Goal: Task Accomplishment & Management: Manage account settings

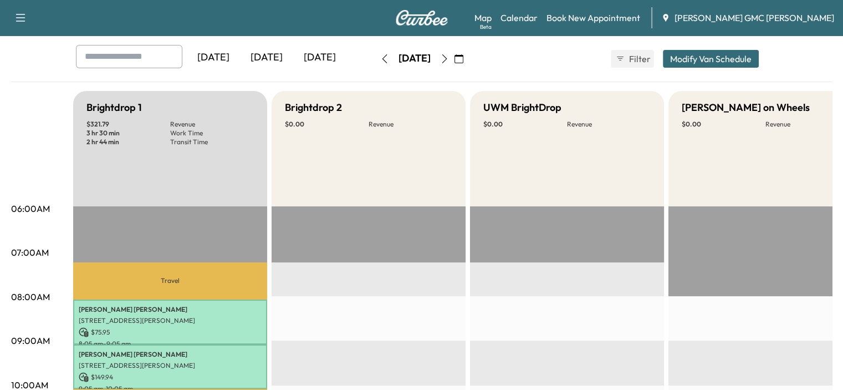
scroll to position [55, 0]
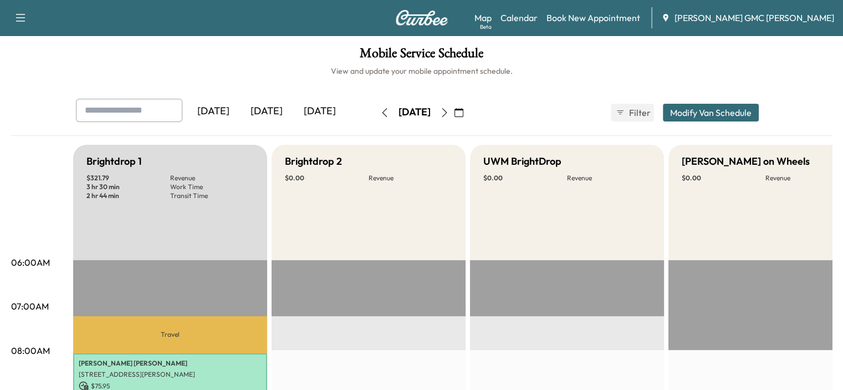
click at [449, 115] on icon "button" at bounding box center [444, 112] width 9 height 9
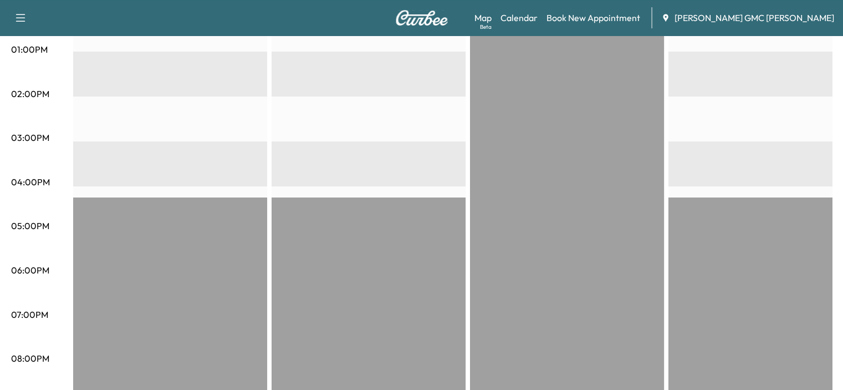
scroll to position [596, 0]
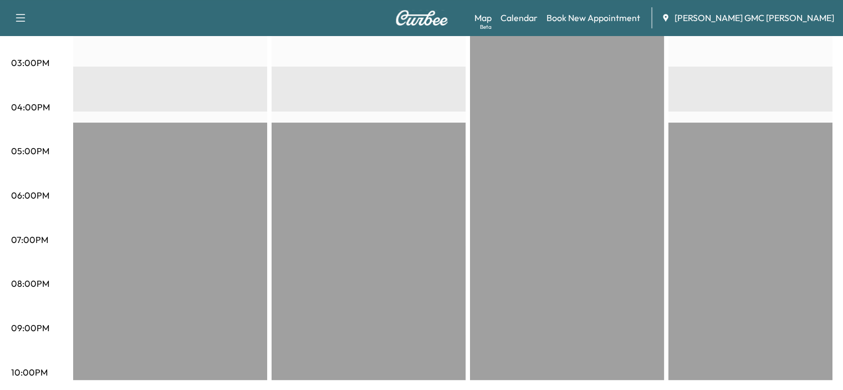
click at [348, 108] on div "EST Start" at bounding box center [369, 22] width 194 height 716
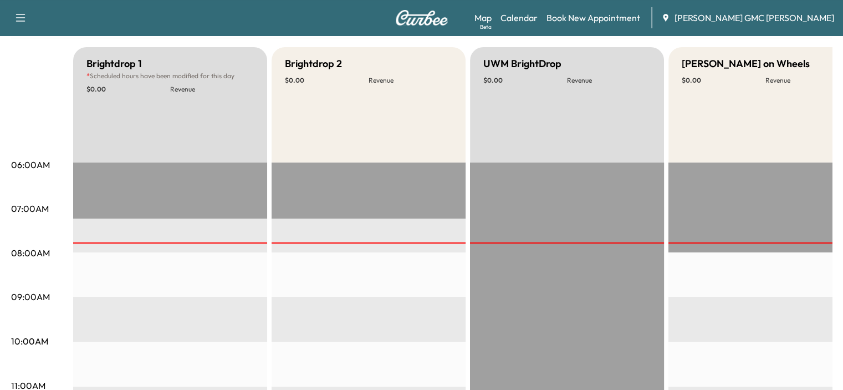
scroll to position [0, 0]
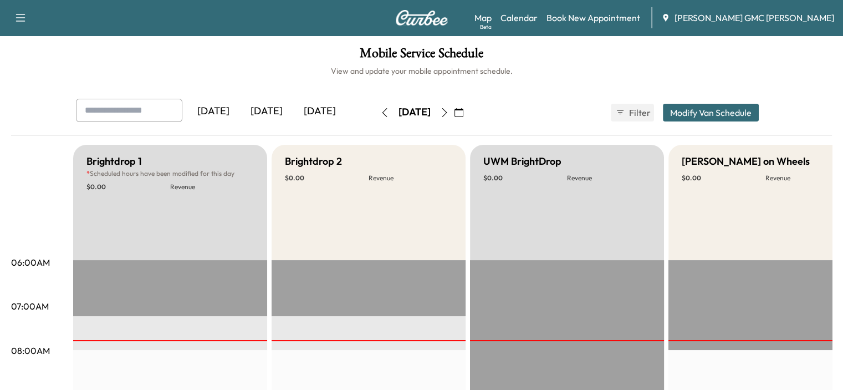
click at [447, 110] on icon "button" at bounding box center [444, 112] width 5 height 9
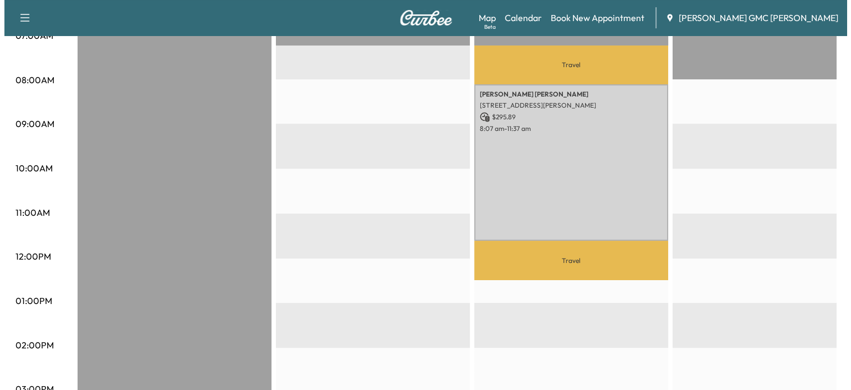
scroll to position [264, 0]
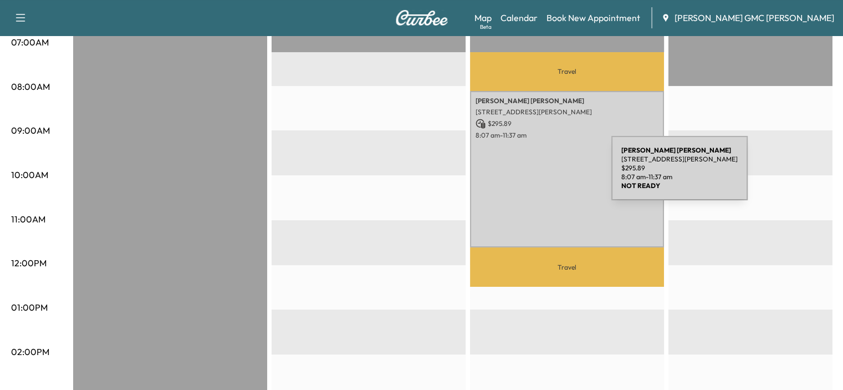
click at [530, 175] on div "Ashley Foster 585 S Blvd E, Pontiac, MI 48341, USA $ 295.89 8:07 am - 11:37 am" at bounding box center [567, 169] width 194 height 157
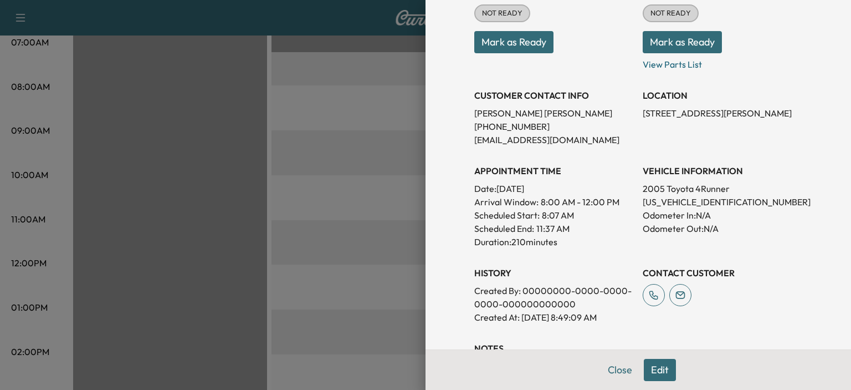
scroll to position [166, 0]
click at [607, 155] on div "APPOINTMENT TIME Date: Wednesday Aug. 27, 2025 Arrival Window: 8:00 AM - 12:00 …" at bounding box center [554, 201] width 160 height 93
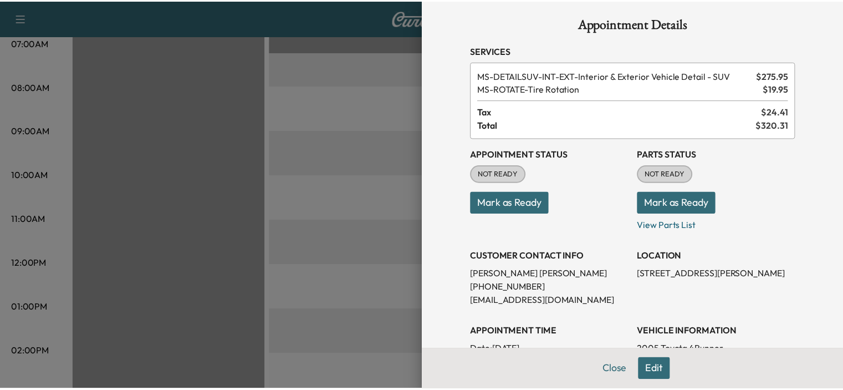
scroll to position [0, 0]
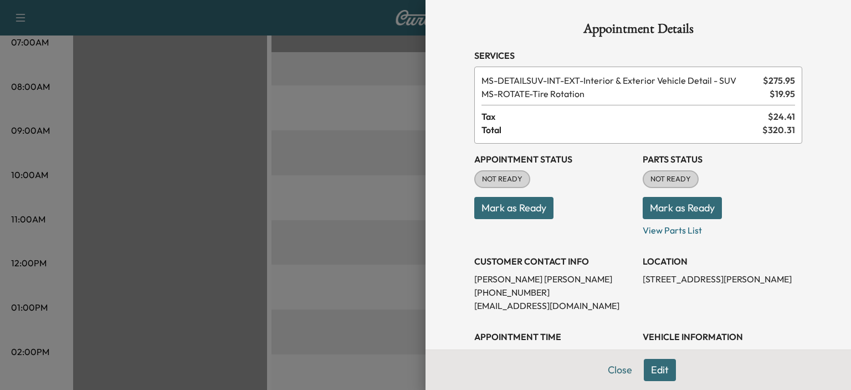
click at [199, 188] on div at bounding box center [425, 195] width 851 height 390
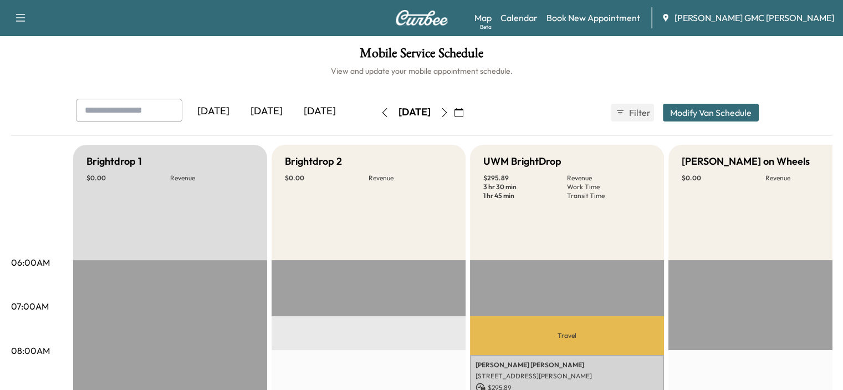
click at [549, 128] on div "Yesterday Today Tomorrow Wednesday, August 27 August 2025 S M T W T F S 27 28 2…" at bounding box center [421, 117] width 821 height 37
click at [375, 110] on button "button" at bounding box center [384, 113] width 19 height 18
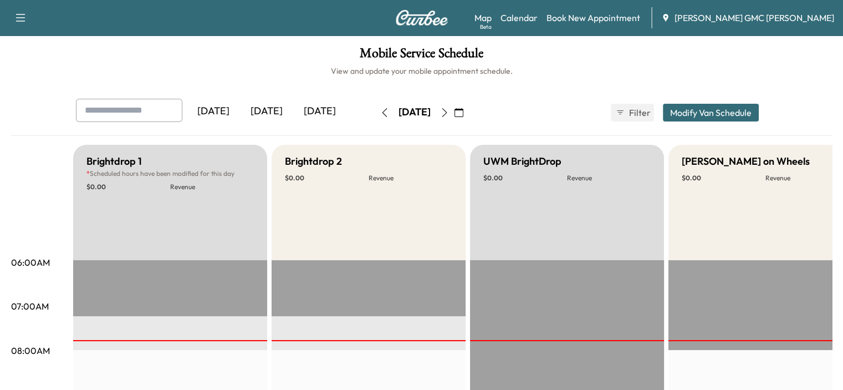
click at [454, 117] on button "button" at bounding box center [444, 113] width 19 height 18
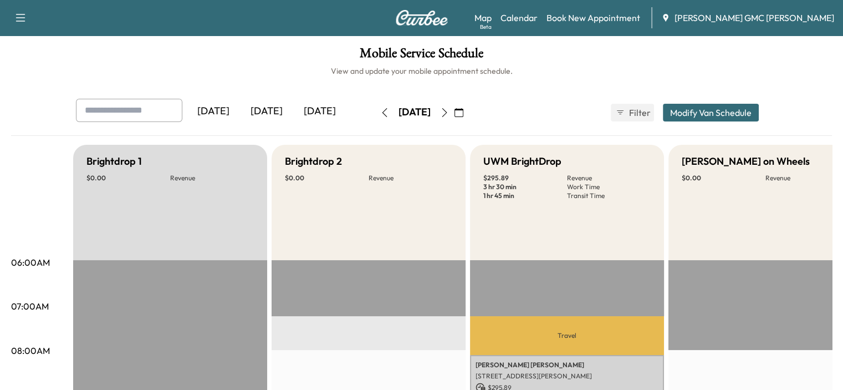
click at [449, 109] on icon "button" at bounding box center [444, 112] width 9 height 9
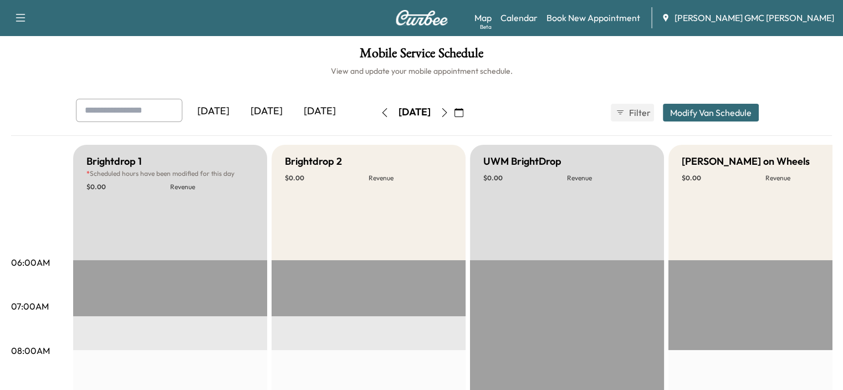
click at [454, 105] on button "button" at bounding box center [444, 113] width 19 height 18
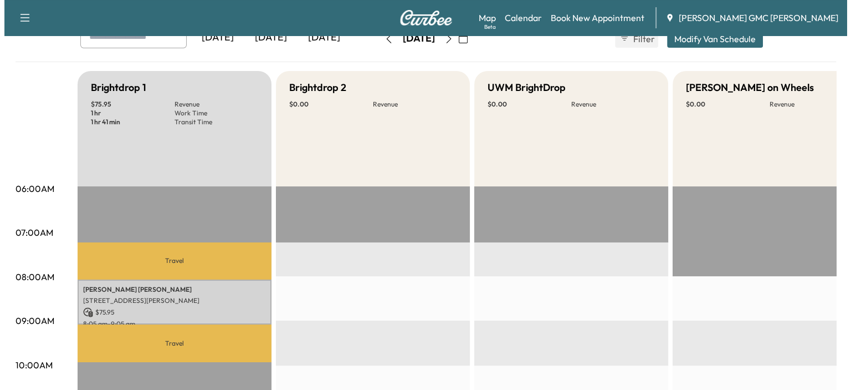
scroll to position [55, 0]
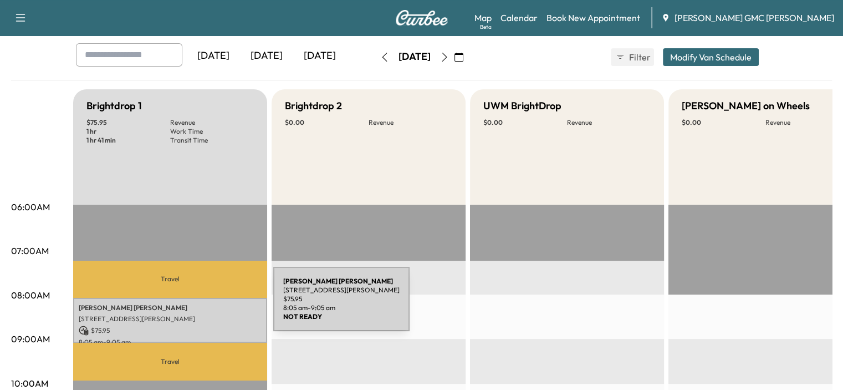
click at [191, 305] on p "Courtney Owens" at bounding box center [170, 307] width 183 height 9
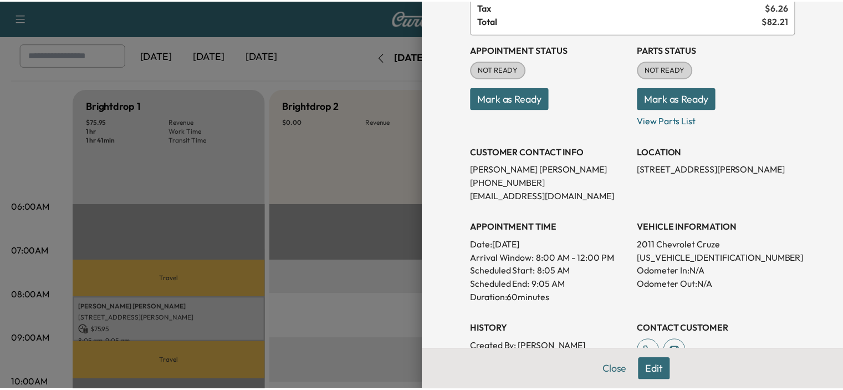
scroll to position [111, 0]
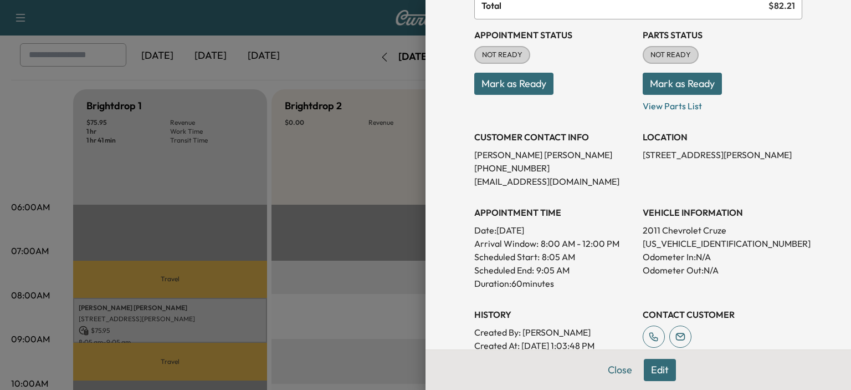
click at [262, 212] on div at bounding box center [425, 195] width 851 height 390
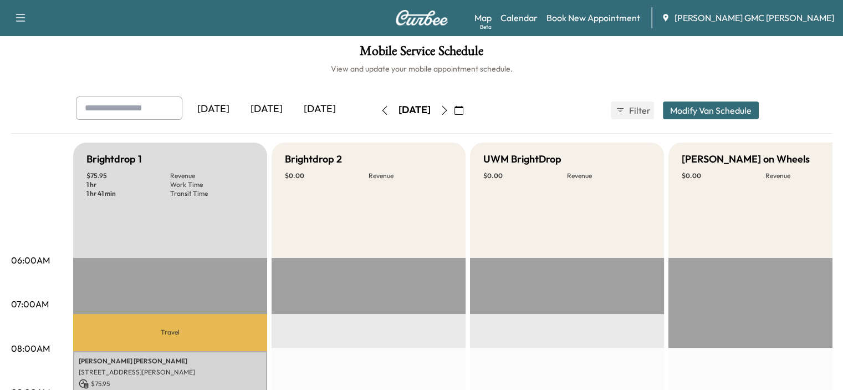
scroll to position [0, 0]
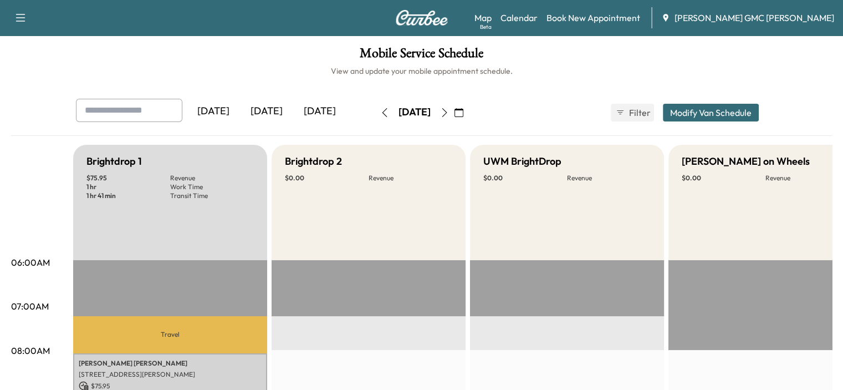
click at [375, 113] on button "button" at bounding box center [384, 113] width 19 height 18
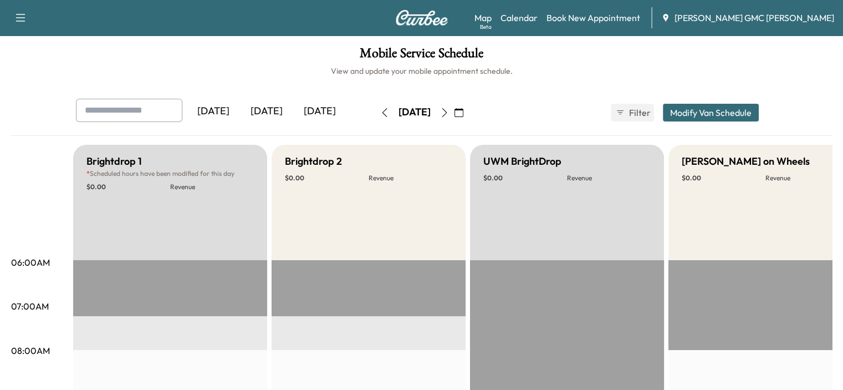
click at [375, 113] on div "Thursday, August 28" at bounding box center [414, 113] width 79 height 18
click at [375, 111] on button "button" at bounding box center [384, 113] width 19 height 18
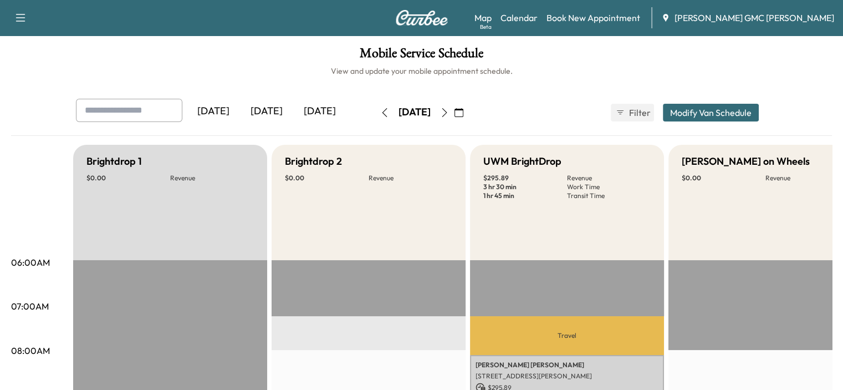
click at [375, 111] on div "Wednesday, August 27" at bounding box center [414, 113] width 79 height 18
click at [380, 115] on icon "button" at bounding box center [384, 112] width 9 height 9
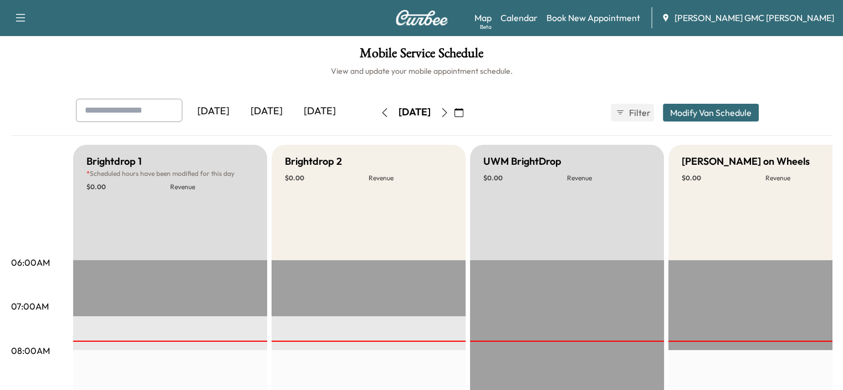
click at [380, 115] on icon "button" at bounding box center [384, 112] width 9 height 9
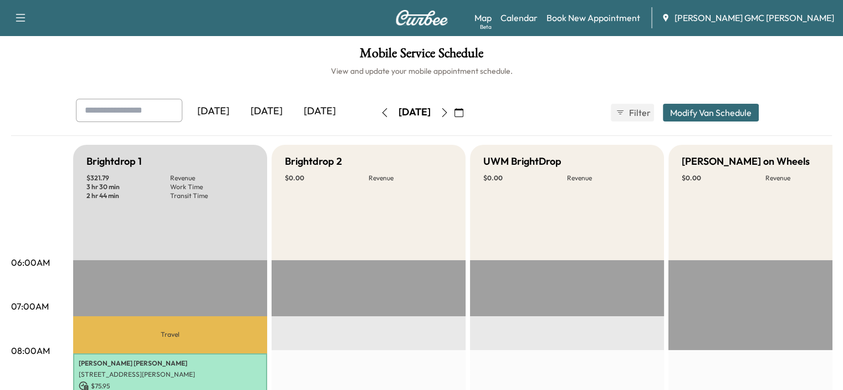
click at [454, 108] on button "button" at bounding box center [444, 113] width 19 height 18
